Goal: Use online tool/utility: Utilize a website feature to perform a specific function

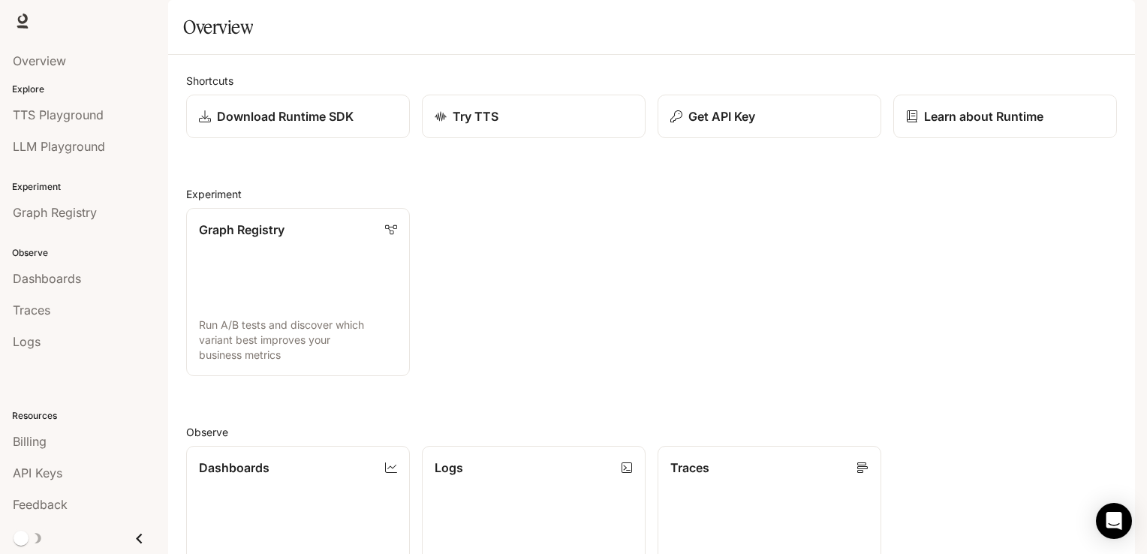
click at [619, 308] on div "Graph Registry Run A/B tests and discover which variant best improves your busi…" at bounding box center [645, 286] width 943 height 180
click at [18, 20] on icon at bounding box center [23, 19] width 10 height 11
